Goal: Information Seeking & Learning: Learn about a topic

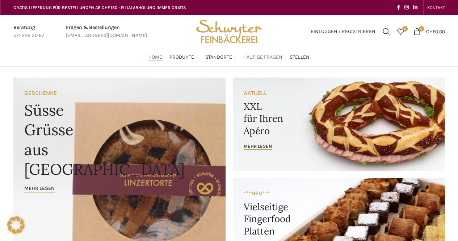
click at [250, 57] on span "Häufige Fragen" at bounding box center [262, 57] width 39 height 7
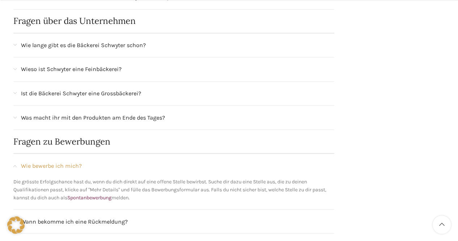
scroll to position [615, 0]
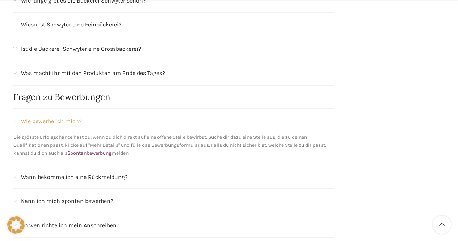
click at [107, 47] on span "Ist die Bäckerei Schwyter eine Grossbäckerei?" at bounding box center [81, 48] width 120 height 9
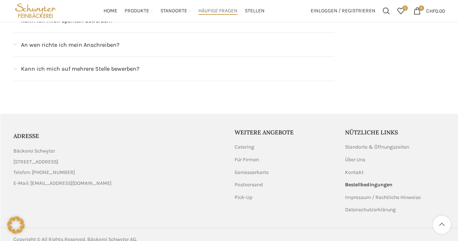
scroll to position [865, 0]
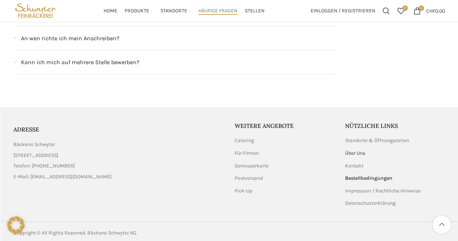
click at [352, 149] on link "Über Uns" at bounding box center [355, 152] width 21 height 7
